Goal: Find specific page/section: Find specific page/section

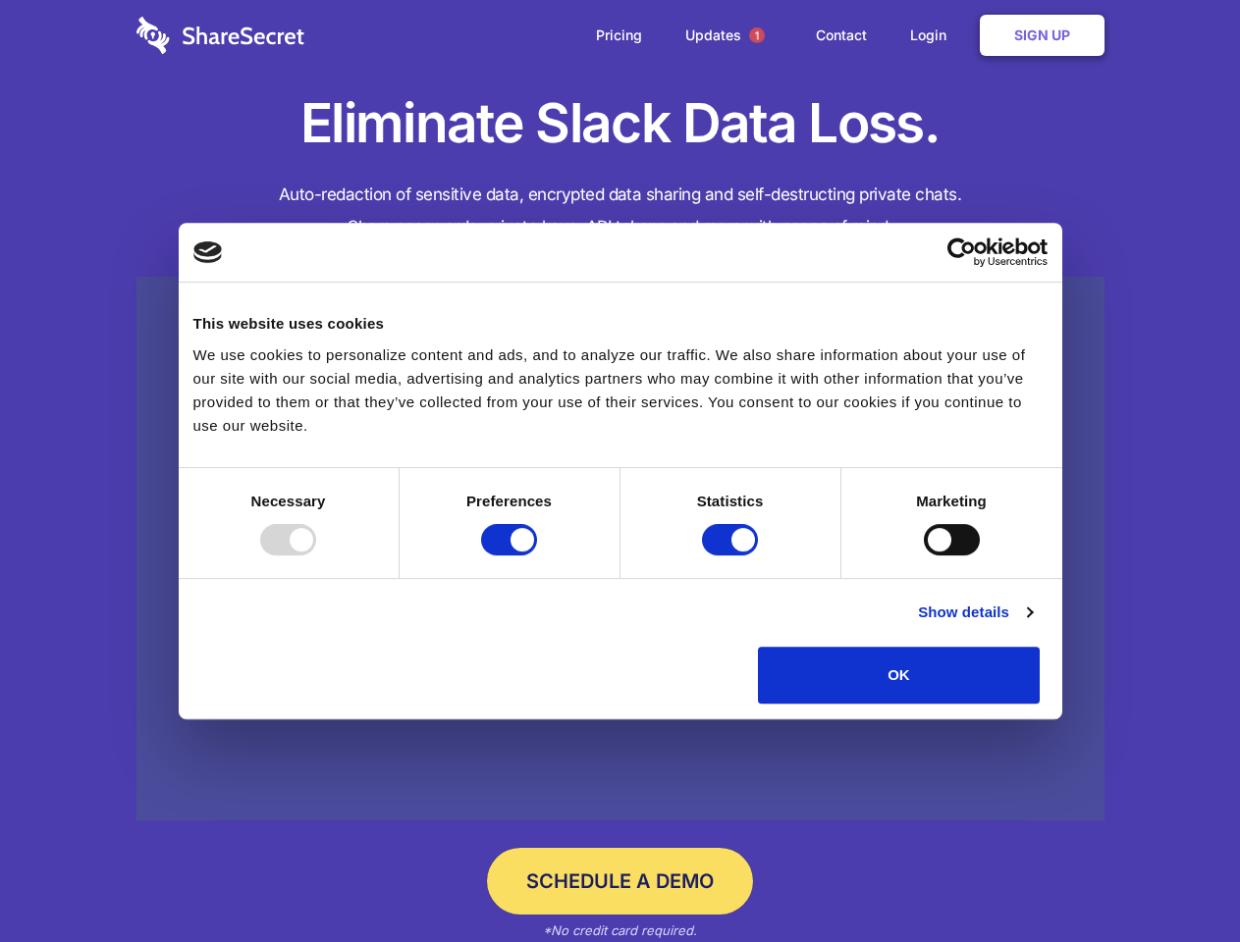
click at [316, 556] on div at bounding box center [288, 539] width 56 height 31
click at [537, 556] on input "Preferences" at bounding box center [509, 539] width 56 height 31
checkbox input "false"
click at [732, 556] on input "Statistics" at bounding box center [730, 539] width 56 height 31
checkbox input "false"
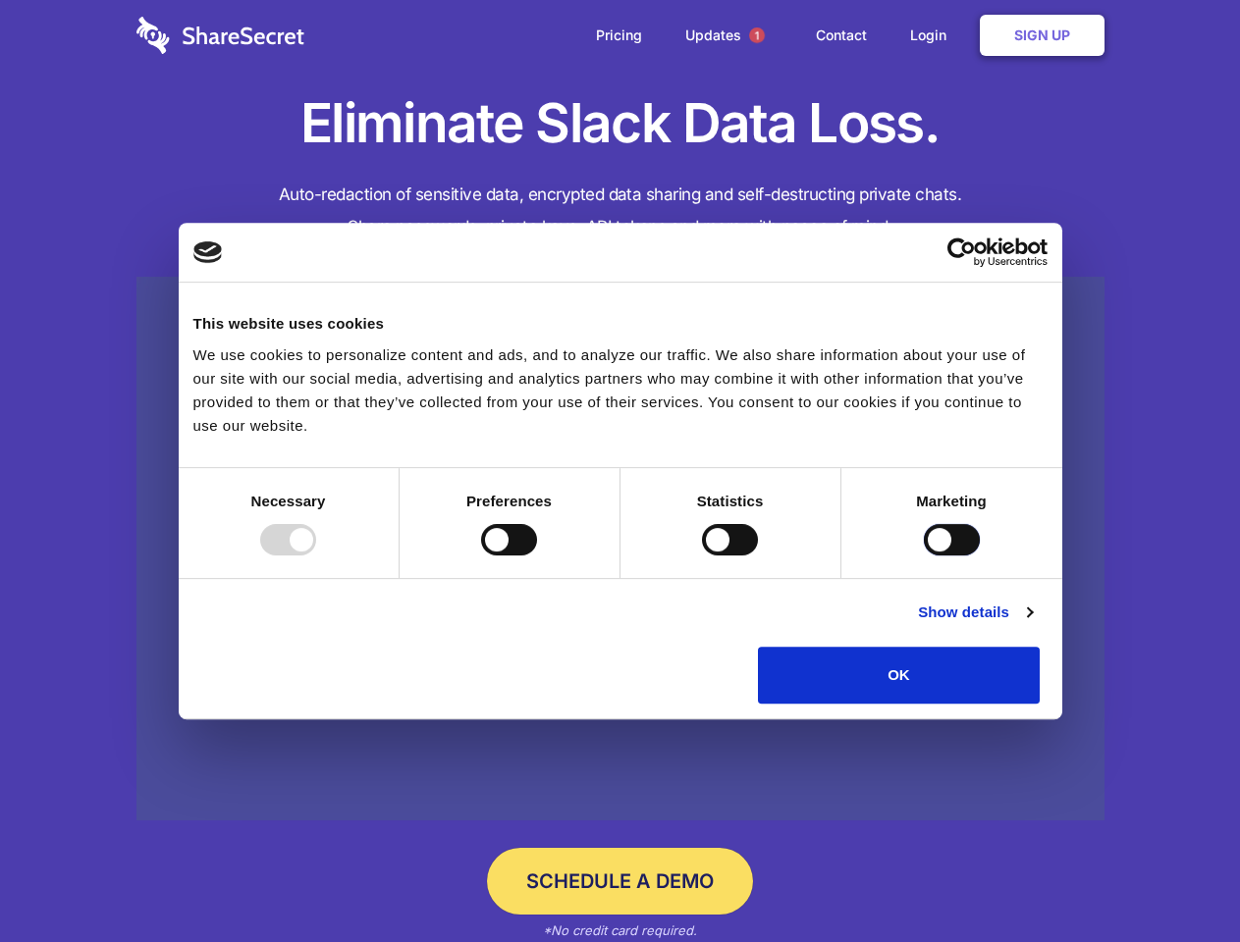
click at [924, 556] on input "Marketing" at bounding box center [952, 539] width 56 height 31
checkbox input "true"
click at [1032, 624] on link "Show details" at bounding box center [975, 613] width 114 height 24
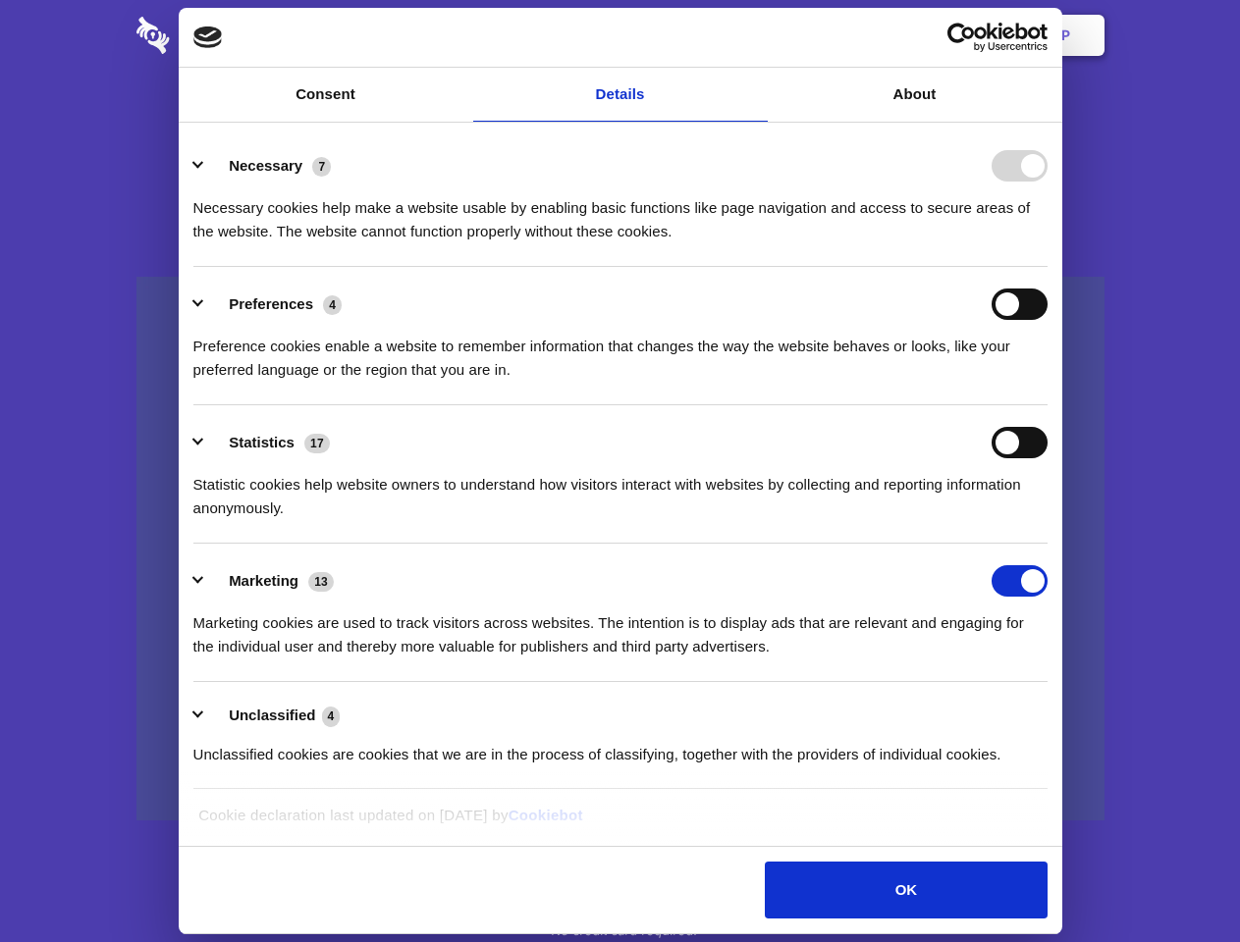
click at [1047, 243] on div "Necessary cookies help make a website usable by enabling basic functions like p…" at bounding box center [620, 213] width 854 height 62
click at [756, 35] on span "1" at bounding box center [757, 35] width 16 height 16
